Goal: Information Seeking & Learning: Learn about a topic

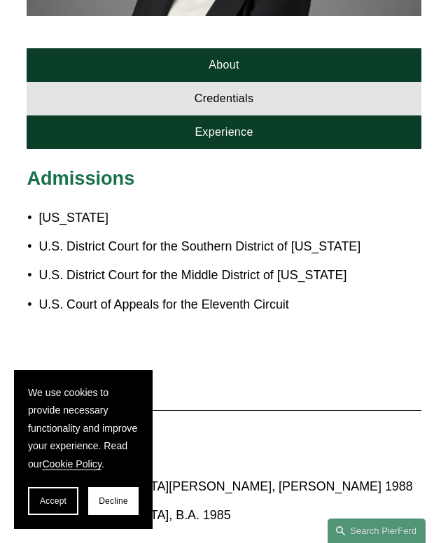
scroll to position [680, 0]
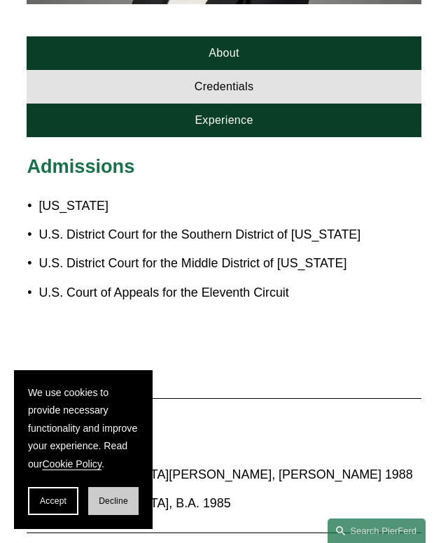
click at [116, 499] on span "Decline" at bounding box center [113, 501] width 29 height 10
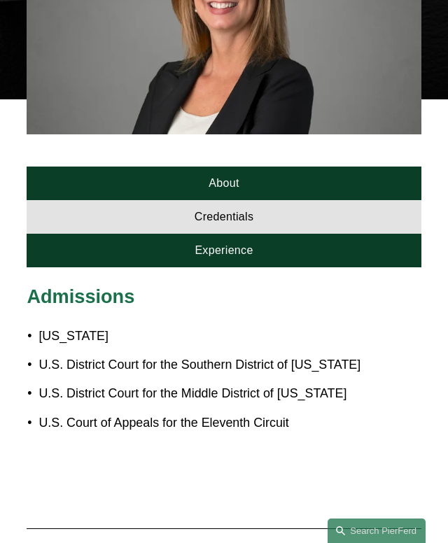
scroll to position [561, 0]
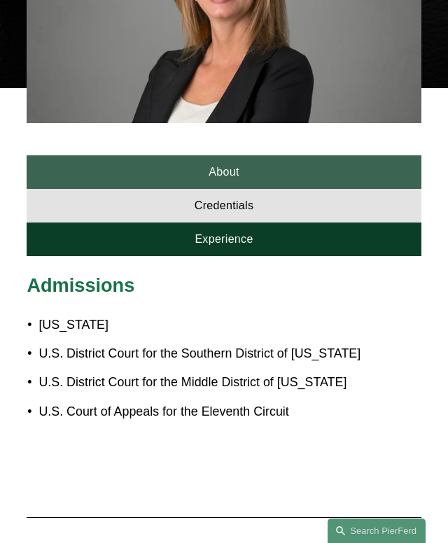
click at [145, 164] on link "About" at bounding box center [224, 172] width 394 height 34
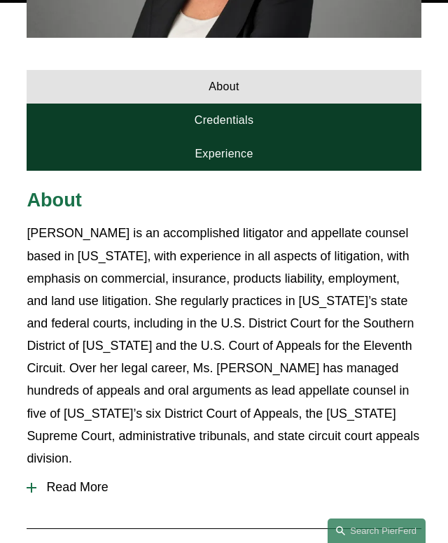
scroll to position [649, 0]
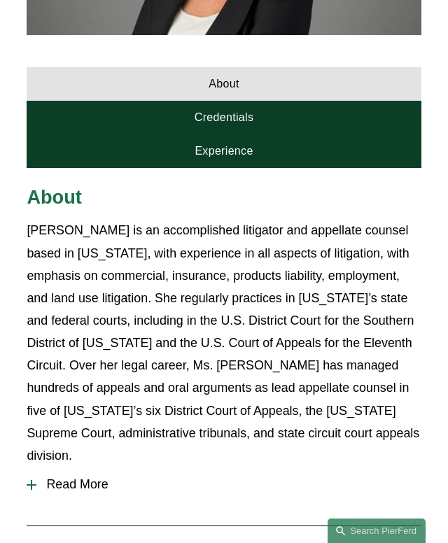
click at [62, 479] on button "Read More" at bounding box center [224, 485] width 394 height 36
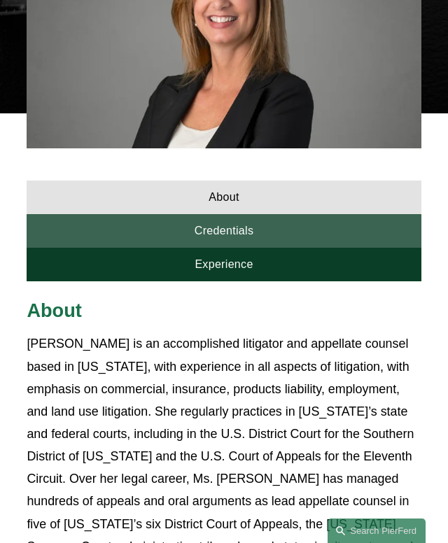
scroll to position [522, 0]
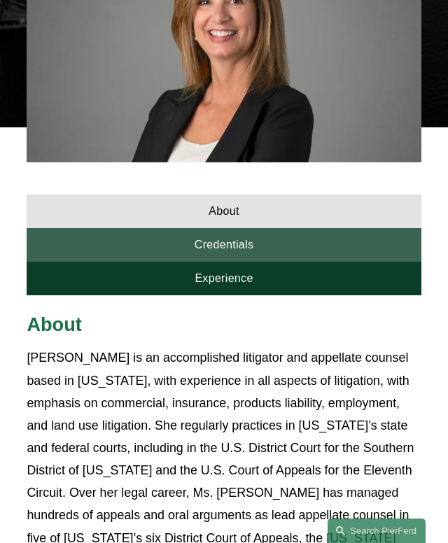
click at [117, 228] on link "Credentials" at bounding box center [224, 245] width 394 height 34
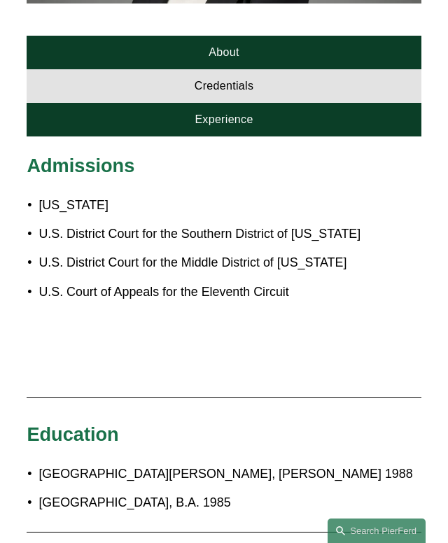
scroll to position [598, 0]
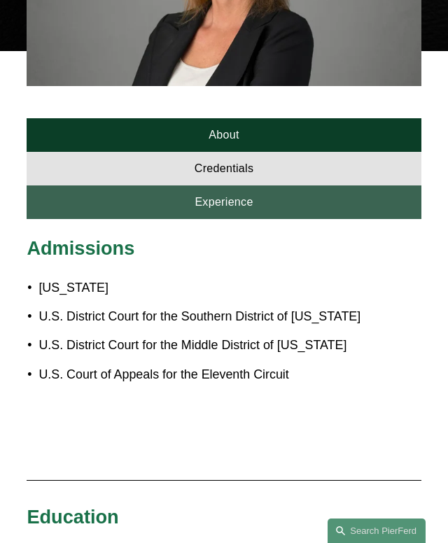
click at [204, 197] on link "Experience" at bounding box center [224, 202] width 394 height 34
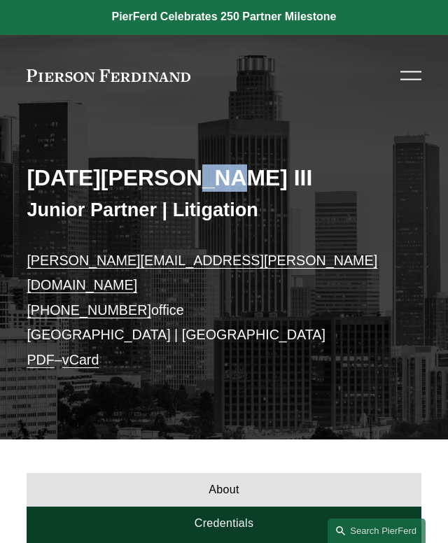
drag, startPoint x: 193, startPoint y: 182, endPoint x: 169, endPoint y: 185, distance: 24.7
click at [169, 185] on h2 "[DATE][PERSON_NAME] III" at bounding box center [224, 177] width 394 height 27
copy h2 "III"
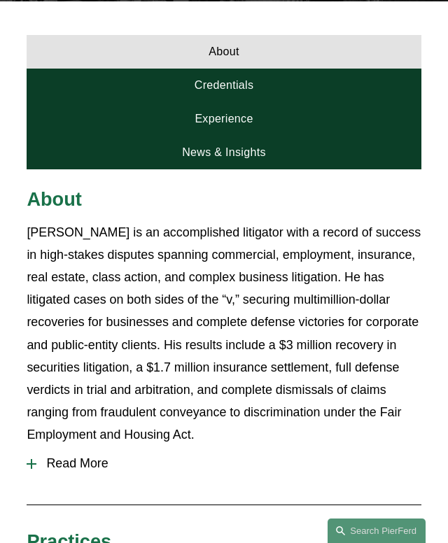
scroll to position [439, 0]
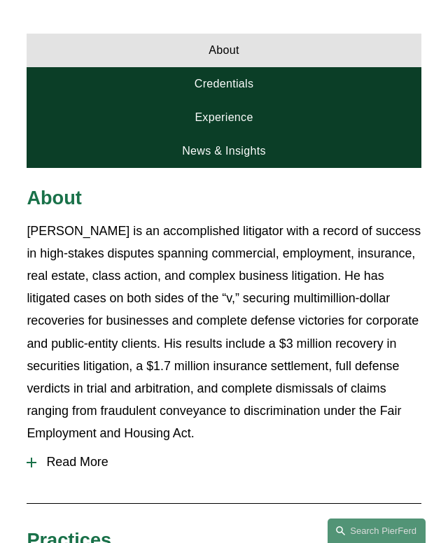
click at [40, 455] on span "Read More" at bounding box center [228, 462] width 384 height 15
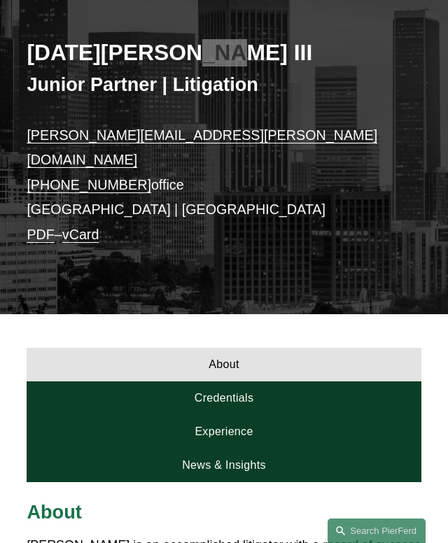
scroll to position [292, 0]
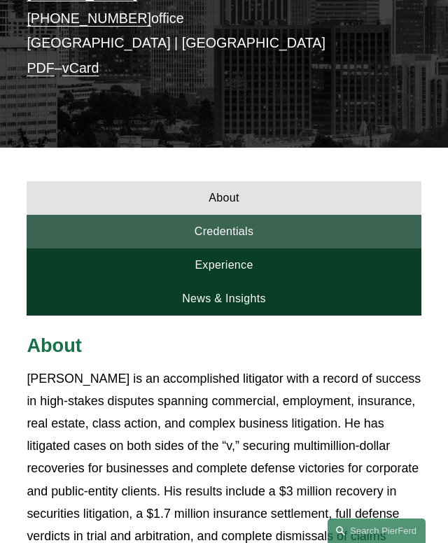
click at [162, 215] on link "Credentials" at bounding box center [224, 232] width 394 height 34
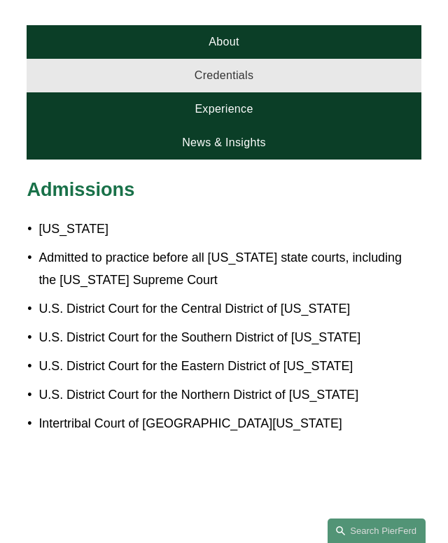
scroll to position [157, 0]
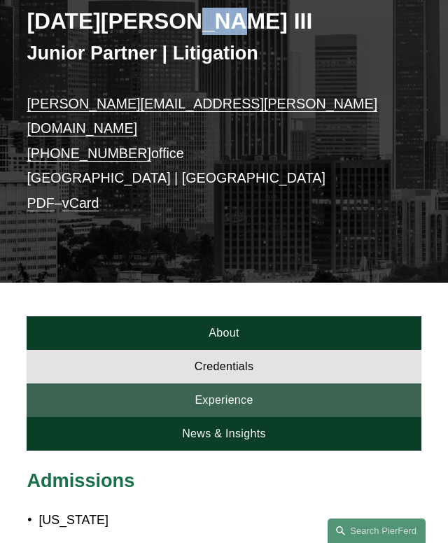
click at [128, 384] on link "Experience" at bounding box center [224, 401] width 394 height 34
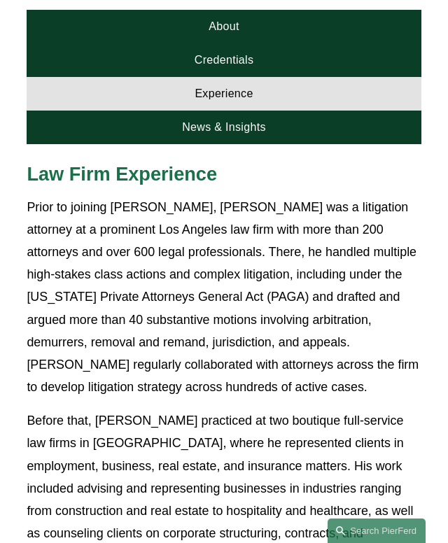
scroll to position [377, 0]
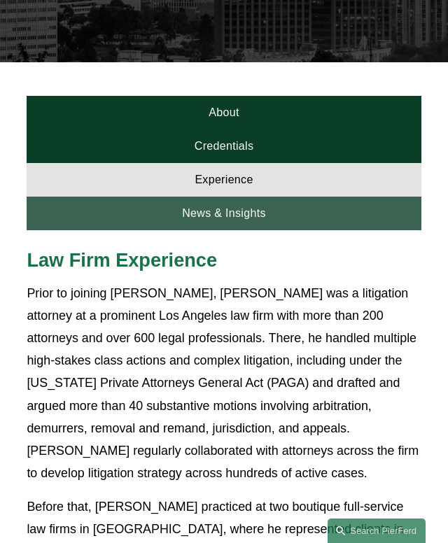
click at [218, 197] on link "News & Insights" at bounding box center [224, 214] width 394 height 34
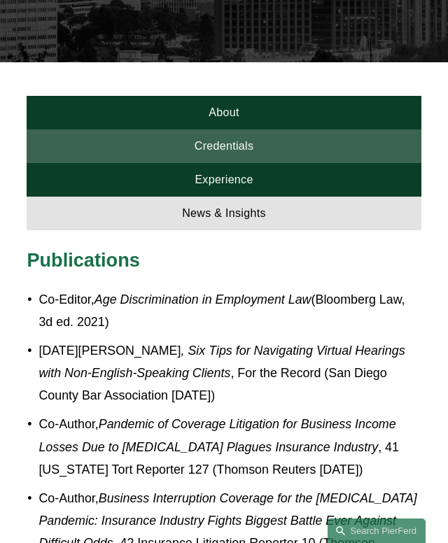
click at [197, 136] on link "Credentials" at bounding box center [224, 146] width 394 height 34
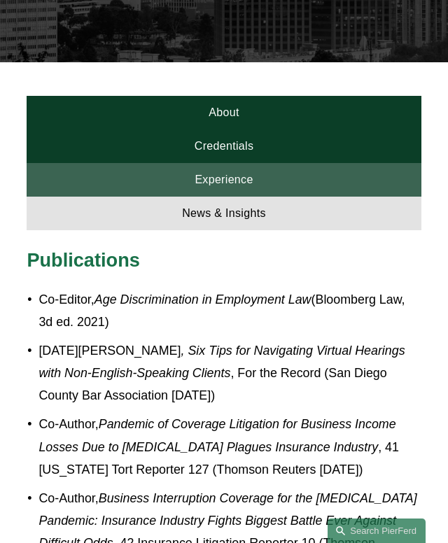
click at [196, 163] on link "Experience" at bounding box center [224, 180] width 394 height 34
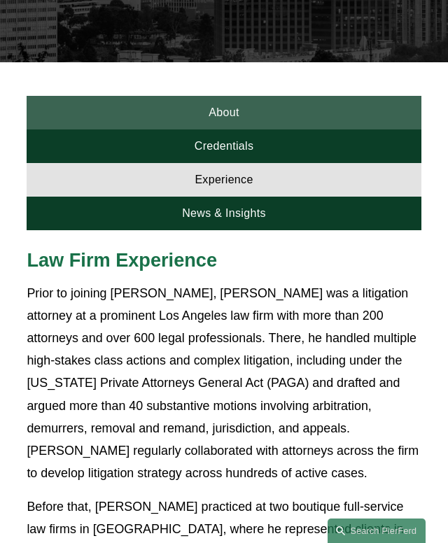
click at [192, 96] on link "About" at bounding box center [224, 113] width 394 height 34
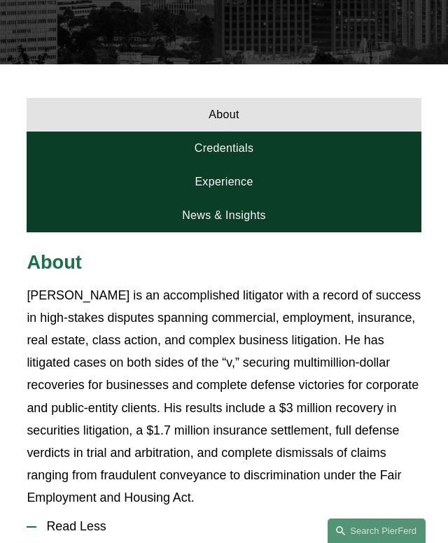
scroll to position [451, 0]
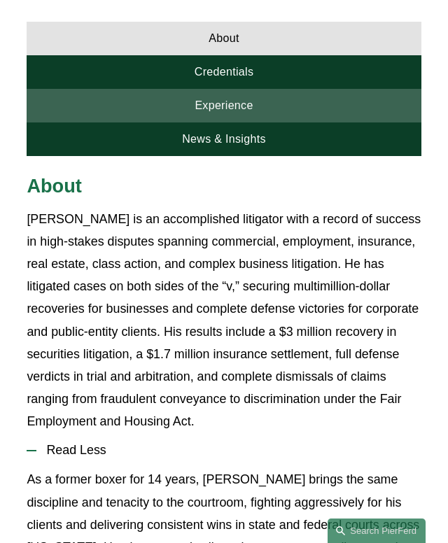
click at [114, 89] on link "Experience" at bounding box center [224, 106] width 394 height 34
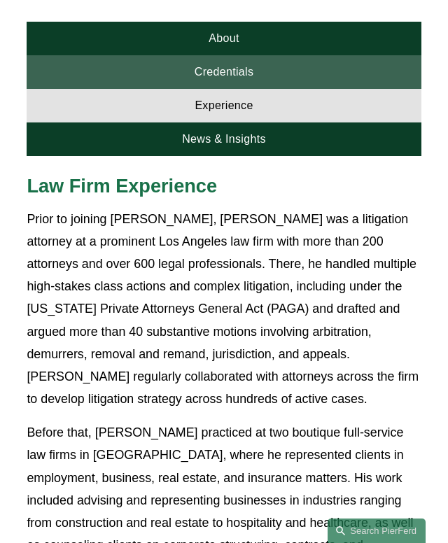
click at [122, 62] on link "Credentials" at bounding box center [224, 72] width 394 height 34
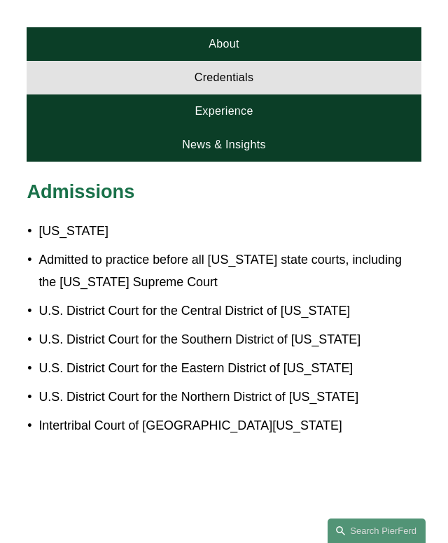
scroll to position [444, 0]
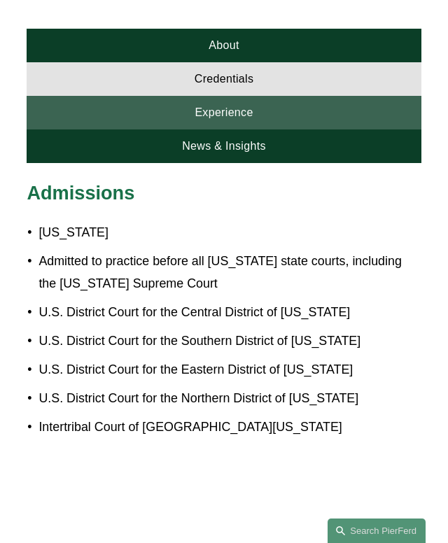
click at [147, 96] on link "Experience" at bounding box center [224, 113] width 394 height 34
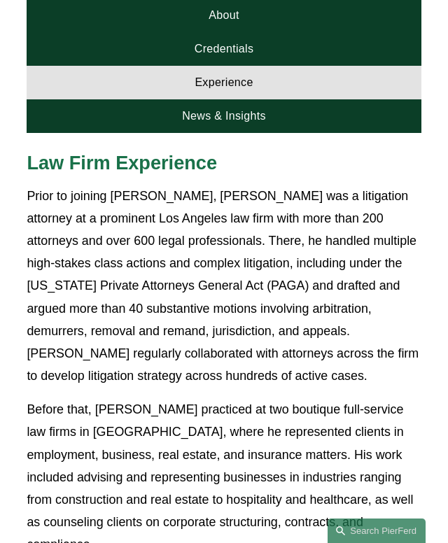
scroll to position [473, 0]
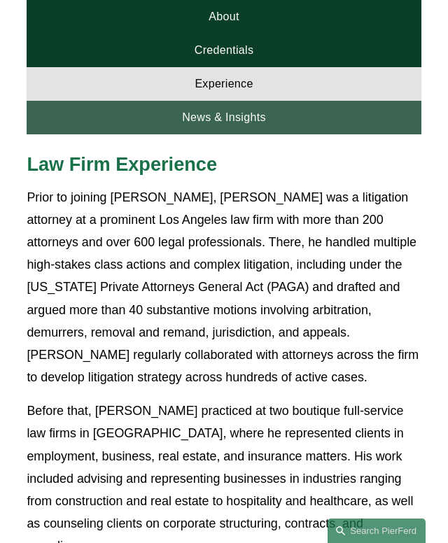
click at [174, 101] on link "News & Insights" at bounding box center [224, 118] width 394 height 34
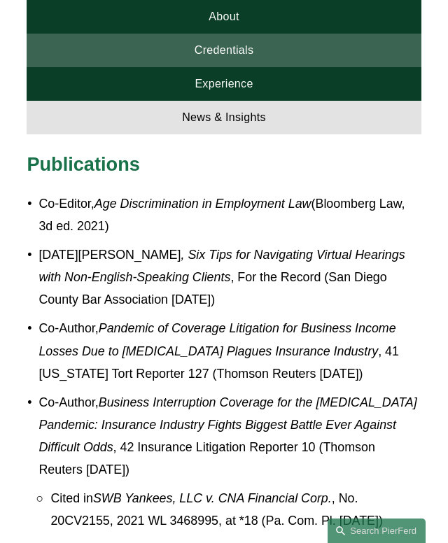
click at [178, 41] on link "Credentials" at bounding box center [224, 51] width 394 height 34
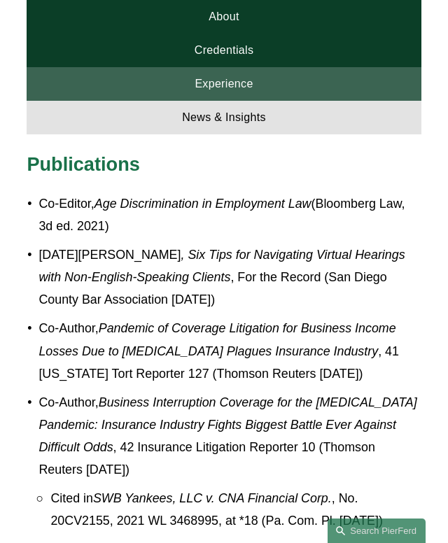
click at [181, 67] on link "Experience" at bounding box center [224, 84] width 394 height 34
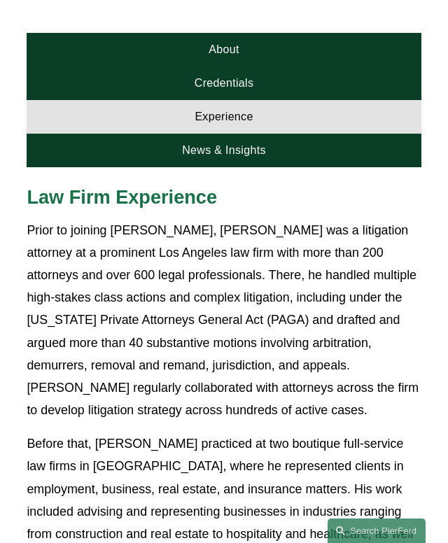
scroll to position [432, 0]
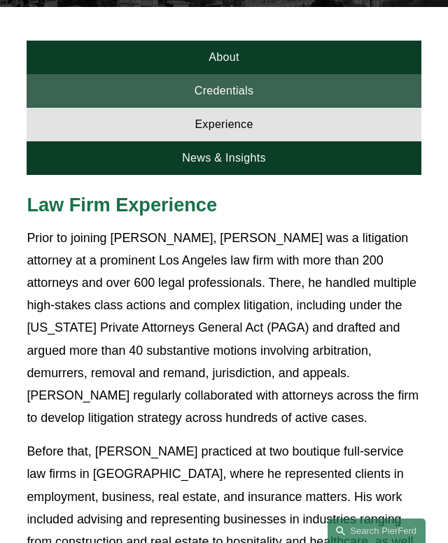
click at [150, 74] on link "Credentials" at bounding box center [224, 91] width 394 height 34
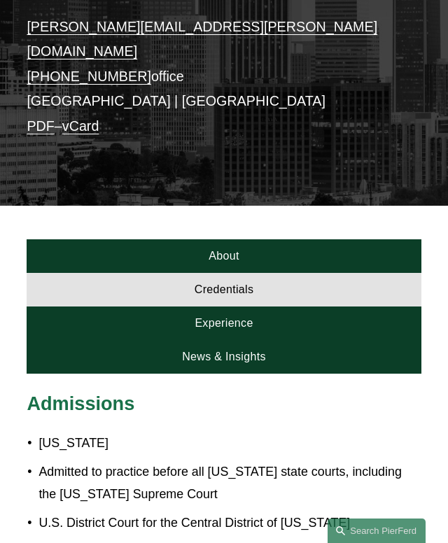
scroll to position [0, 0]
